Goal: Communication & Community: Answer question/provide support

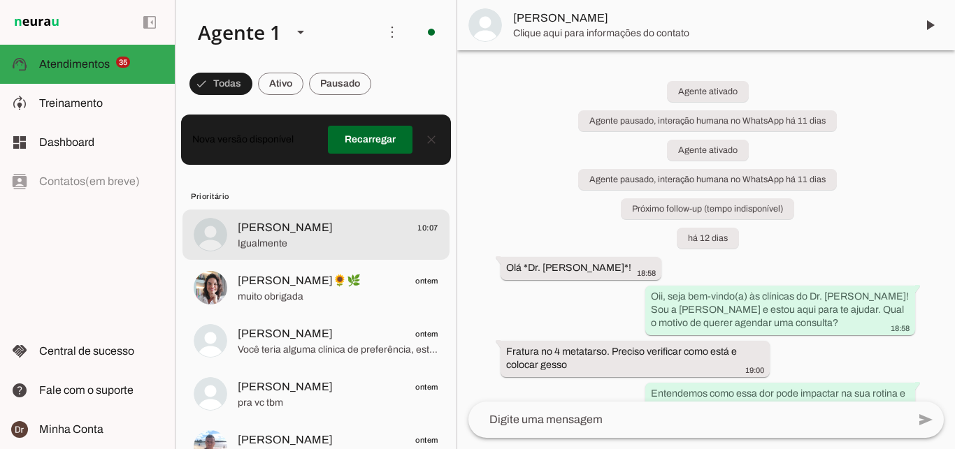
click at [226, 210] on md-item "[PERSON_NAME] 10:07 Igualmente" at bounding box center [315, 235] width 267 height 50
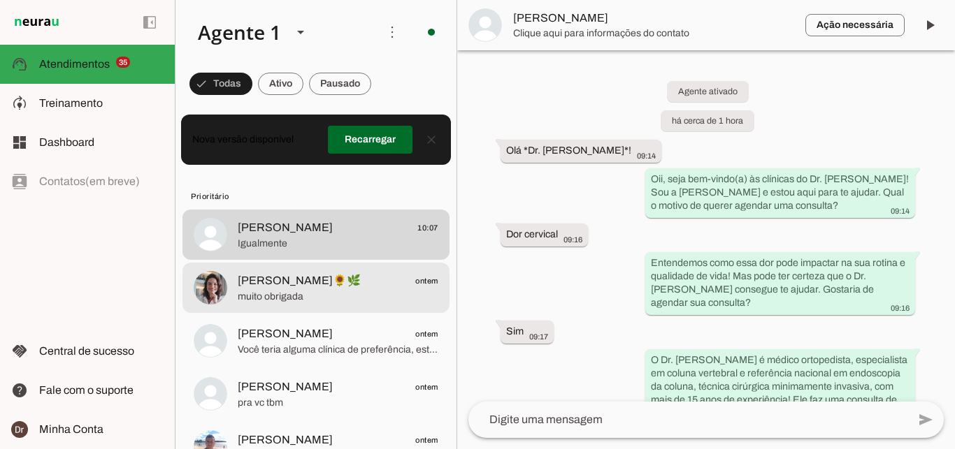
click at [373, 274] on span "[PERSON_NAME]🌻🌿 ontem" at bounding box center [338, 281] width 201 height 17
